Goal: Find specific page/section: Find specific page/section

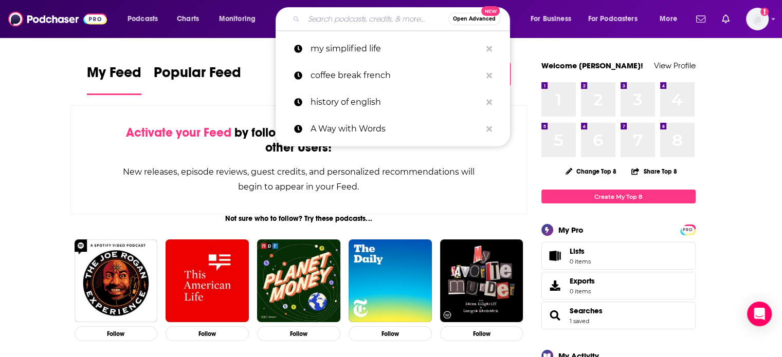
click at [385, 14] on input "Search podcasts, credits, & more..." at bounding box center [376, 19] width 144 height 16
paste input "ALL ABOUT [PERSON_NAME]"
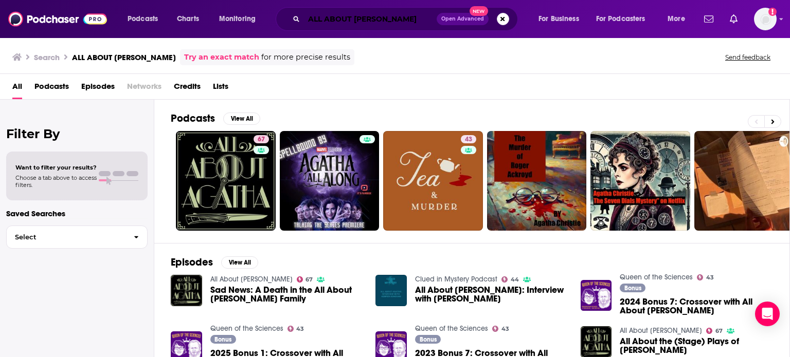
click at [396, 21] on input "ALL ABOUT [PERSON_NAME]" at bounding box center [370, 19] width 133 height 16
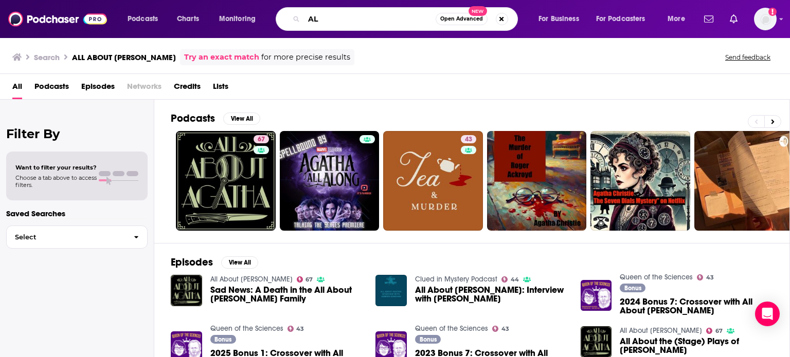
type input "A"
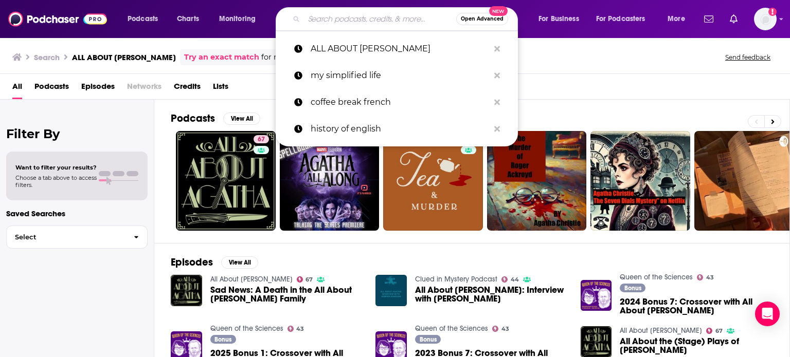
paste input "SHEDUNNIT"
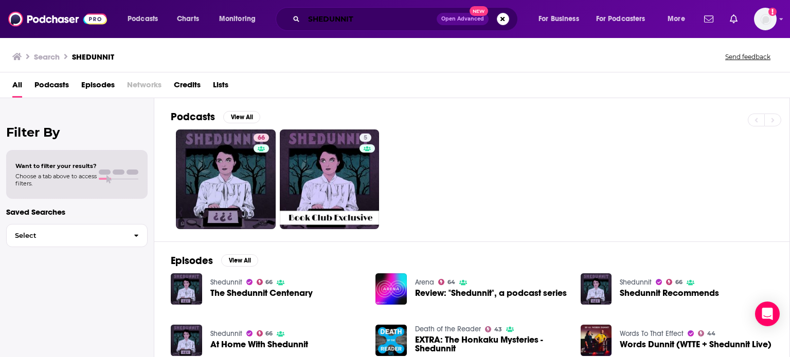
click at [413, 11] on input "SHEDUNNIT" at bounding box center [370, 19] width 133 height 16
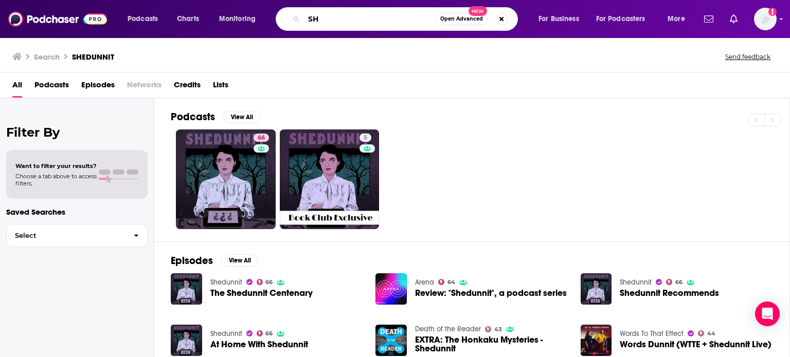
type input "S"
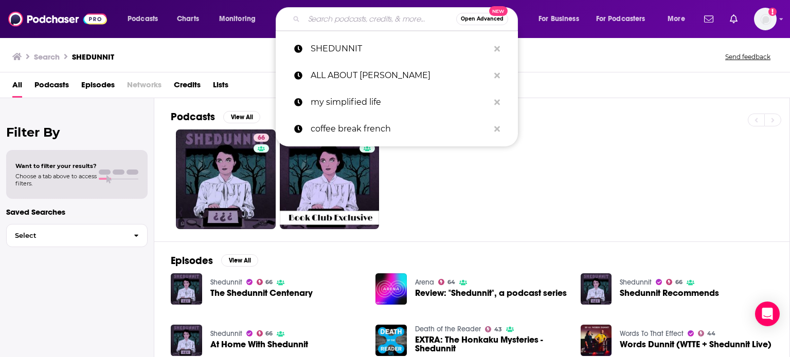
paste input "TEA AND MURDER"
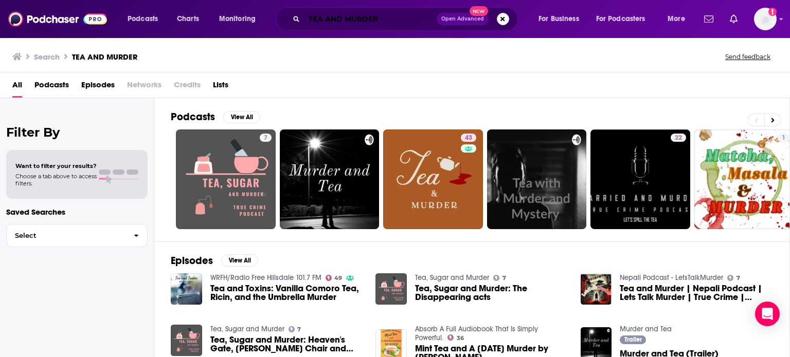
click at [411, 18] on input "TEA AND MURDER" at bounding box center [370, 19] width 133 height 16
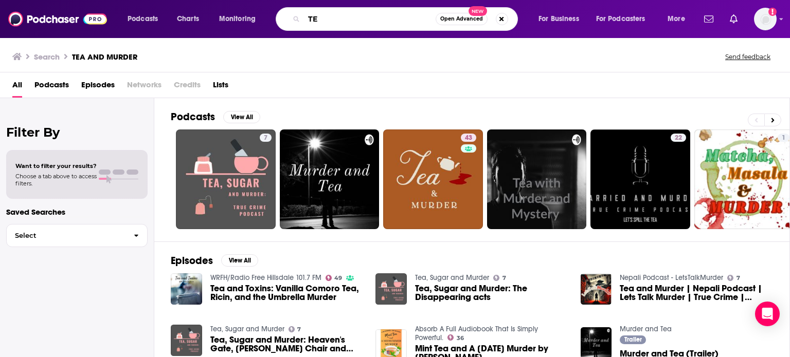
type input "T"
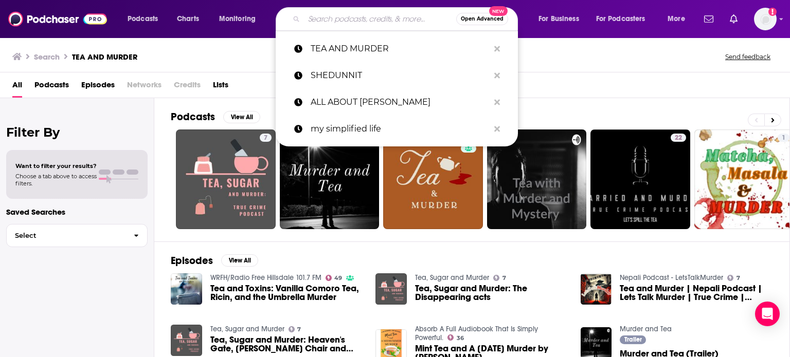
paste input "THE SWINGING CHRISTIES"
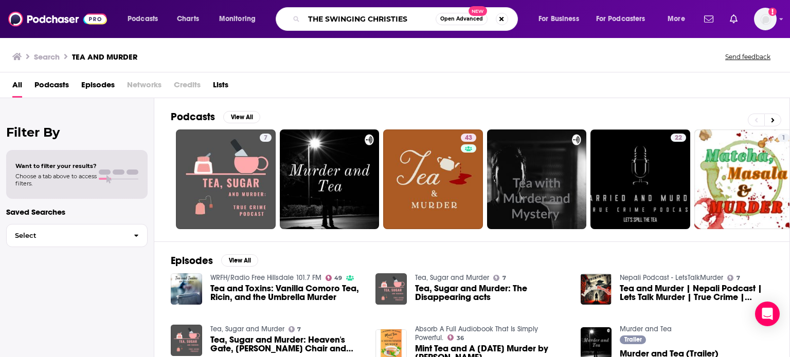
type input "THE SWINGING CHRISTIES"
